Goal: Task Accomplishment & Management: Manage account settings

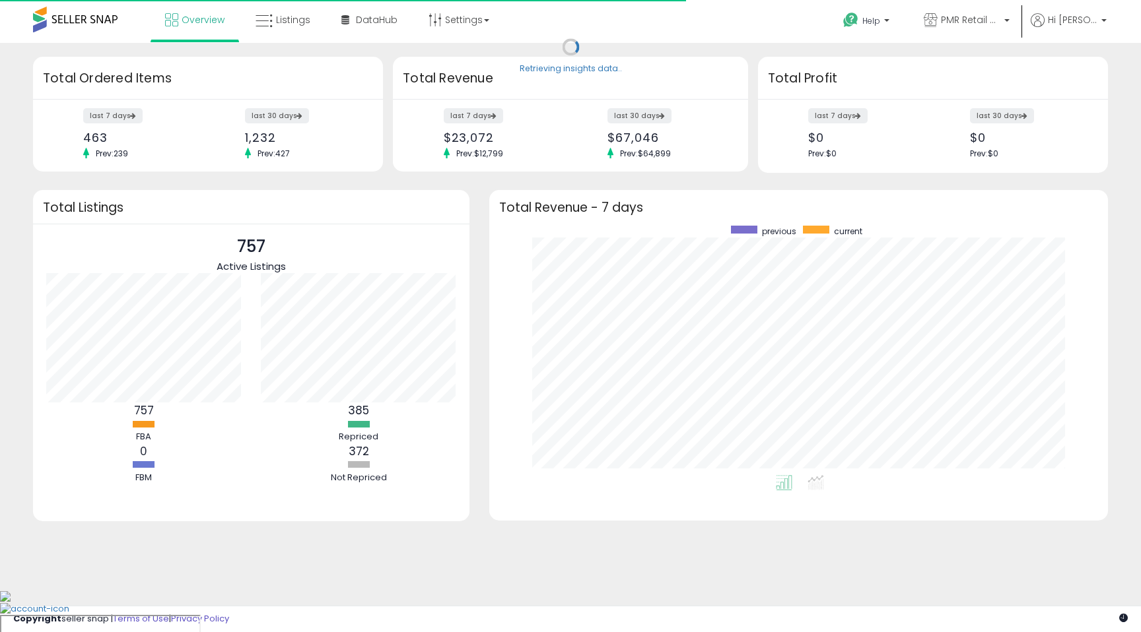
scroll to position [250, 592]
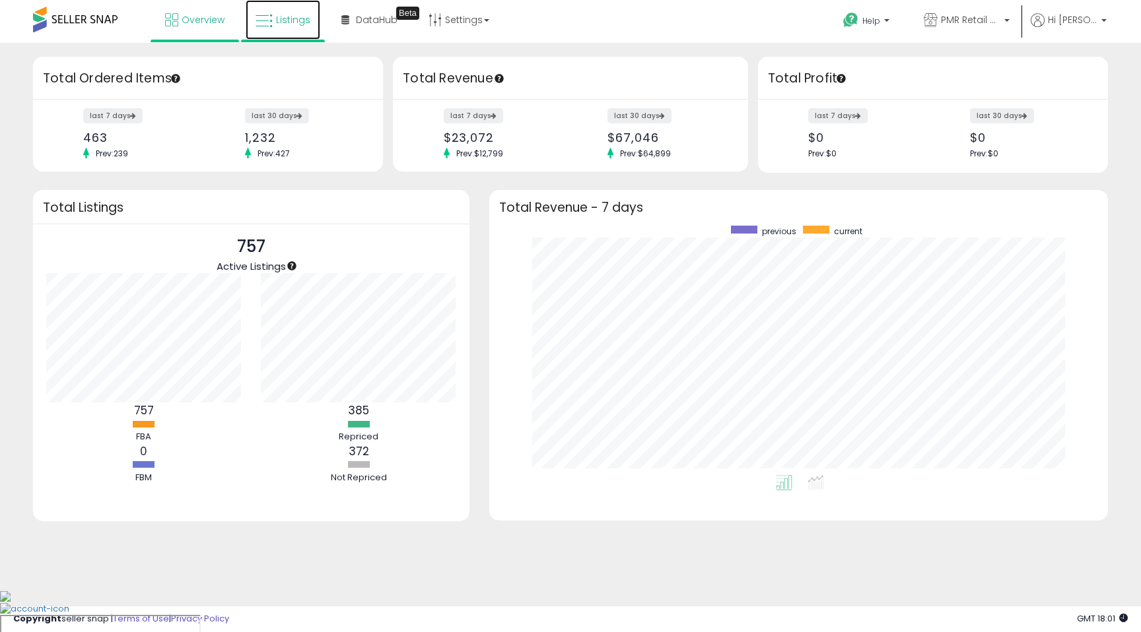
click at [281, 15] on span "Listings" at bounding box center [293, 19] width 34 height 13
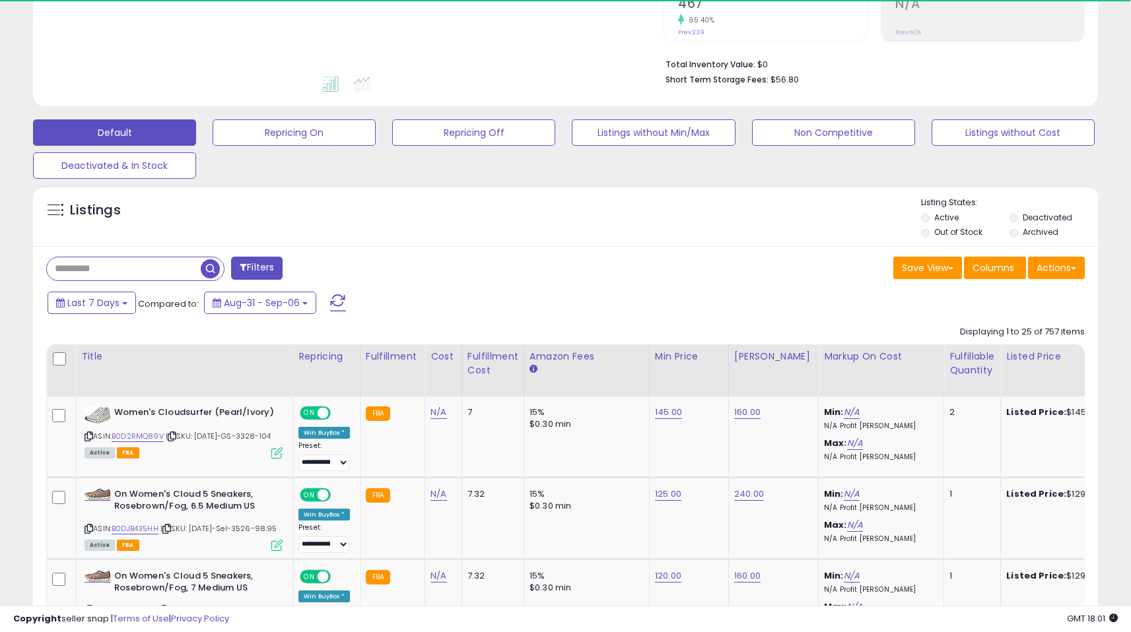
scroll to position [302, 0]
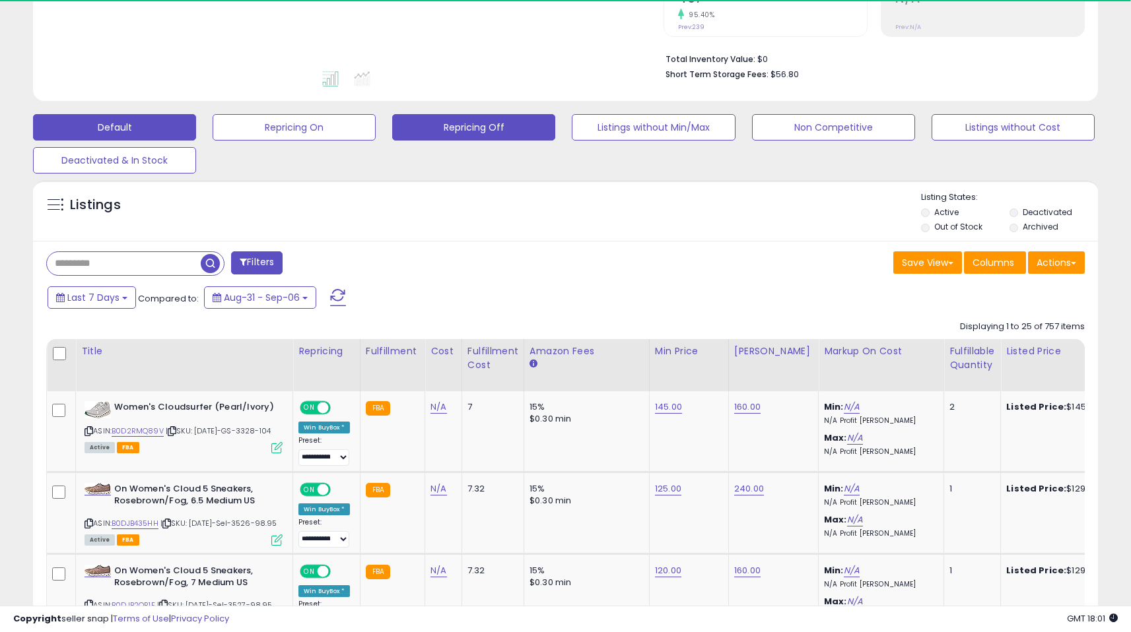
click at [487, 139] on div "Default Repricing On Repricing Off Listings without Min/Max Non Competitive Lis…" at bounding box center [566, 141] width 1098 height 66
click at [487, 139] on button "Repricing Off" at bounding box center [473, 127] width 163 height 26
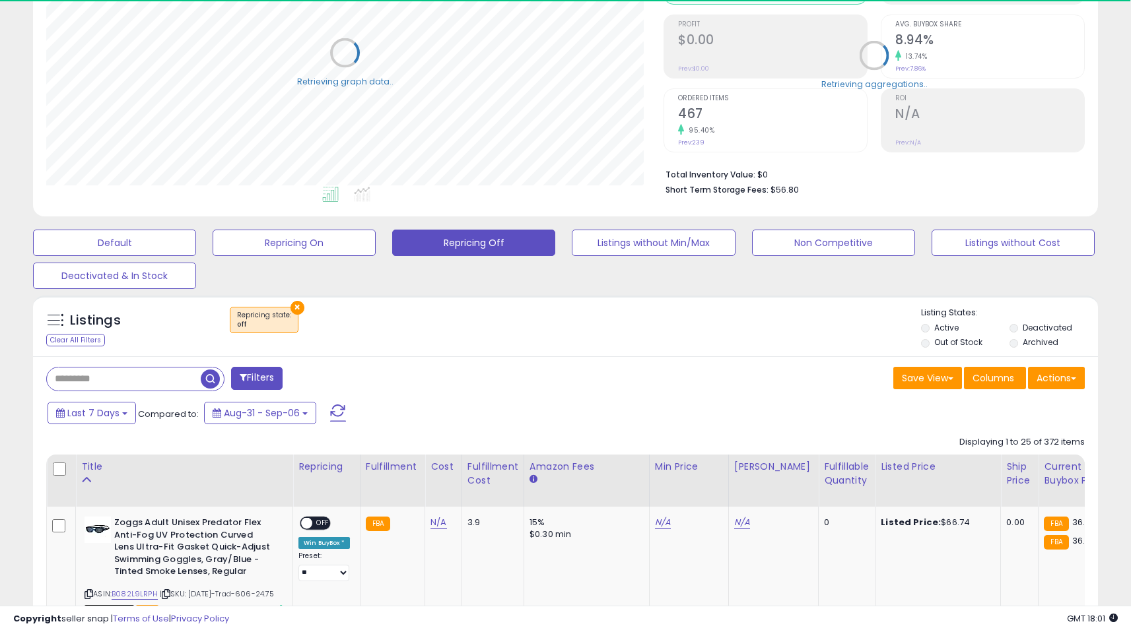
scroll to position [271, 617]
click at [819, 494] on th "Fulfillable Quantity" at bounding box center [847, 481] width 57 height 52
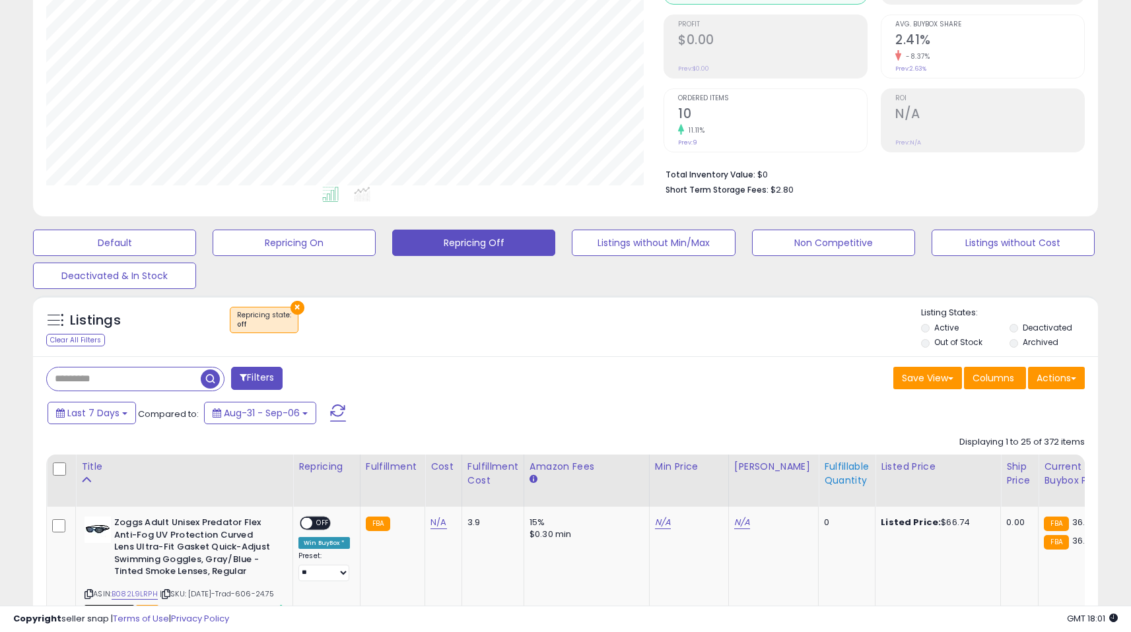
click at [824, 478] on div "Fulfillable Quantity" at bounding box center [847, 474] width 46 height 28
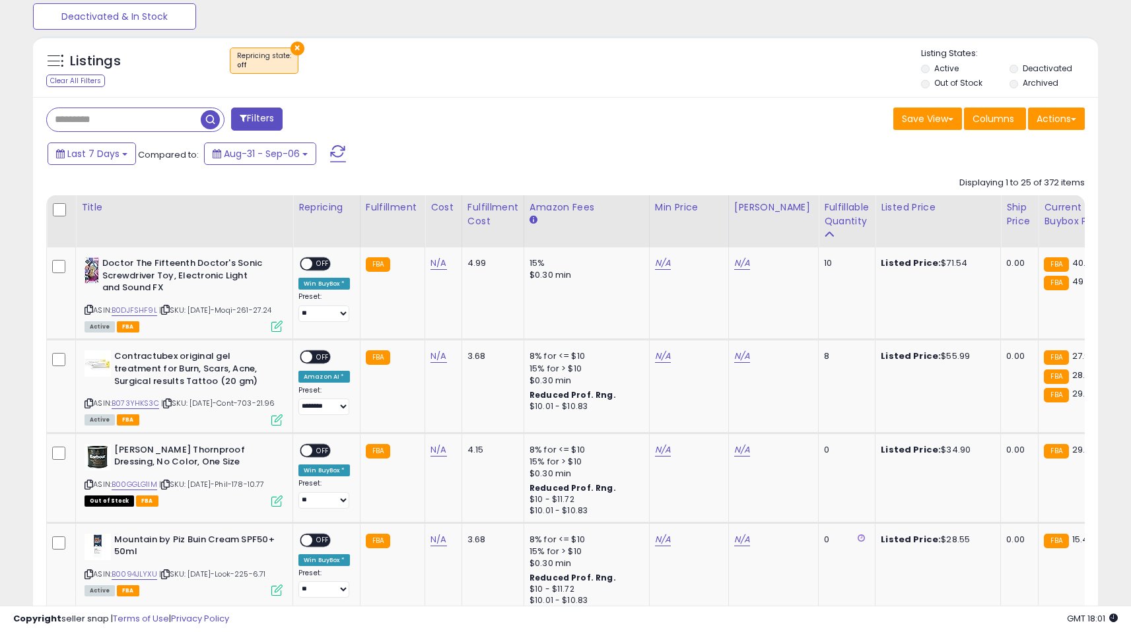
scroll to position [442, 0]
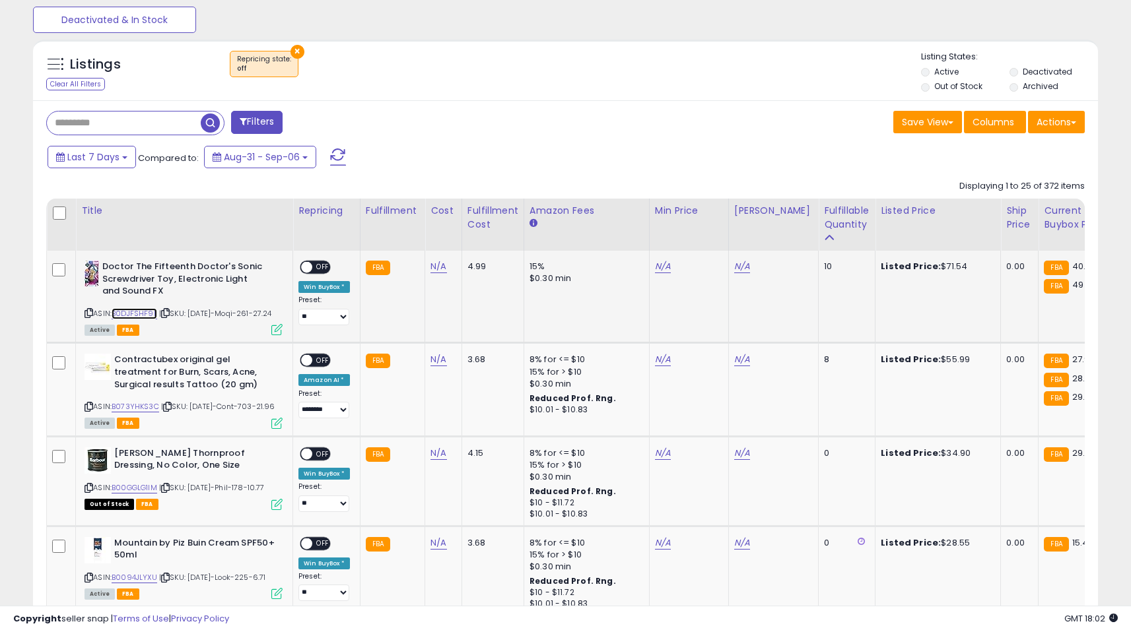
click at [134, 313] on link "B0DJFSHF9L" at bounding box center [135, 313] width 46 height 11
